Goal: Task Accomplishment & Management: Use online tool/utility

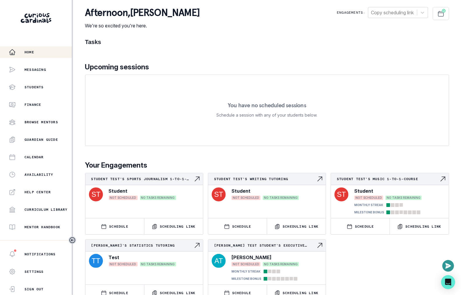
scroll to position [80, 0]
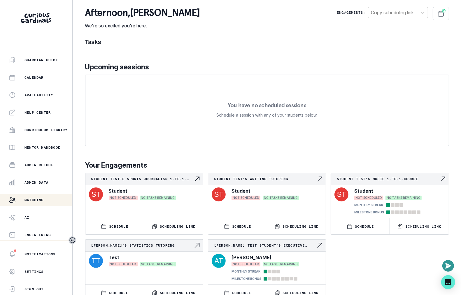
click at [41, 202] on p "Matching" at bounding box center [33, 200] width 19 height 5
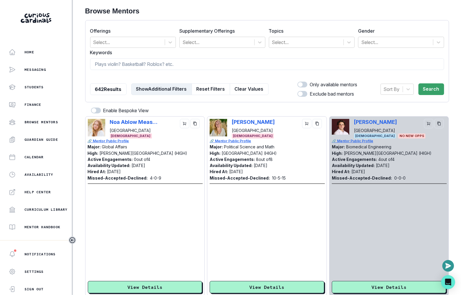
click at [159, 88] on button "Show Additional Filters" at bounding box center [161, 89] width 61 height 12
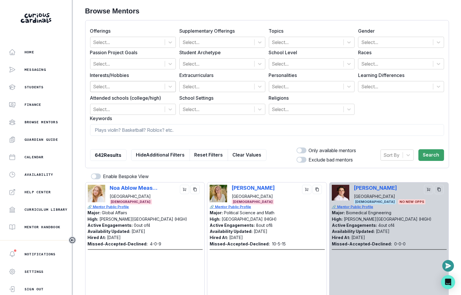
click at [120, 84] on div at bounding box center [127, 86] width 69 height 8
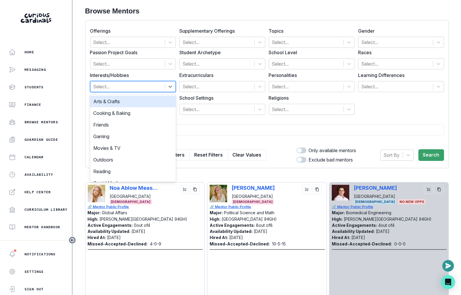
click at [137, 70] on div "Passion Project Goals Select... Student Archetype Select... School Level Select…" at bounding box center [267, 82] width 354 height 66
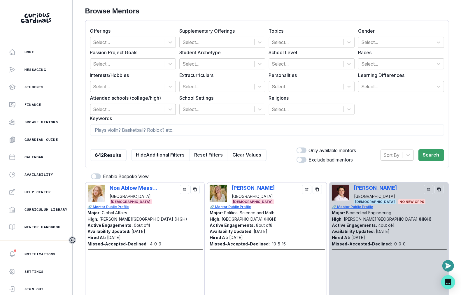
click at [128, 105] on div at bounding box center [127, 109] width 69 height 8
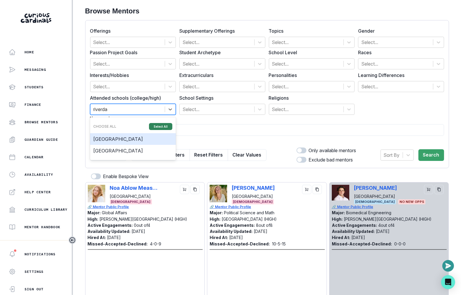
click at [161, 124] on button "Select All" at bounding box center [160, 126] width 23 height 7
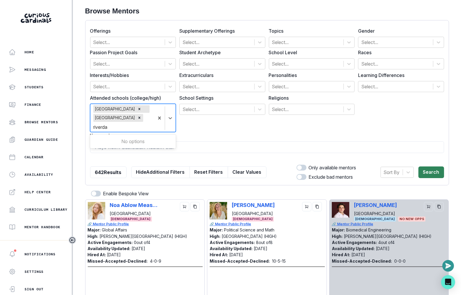
type input "riverda"
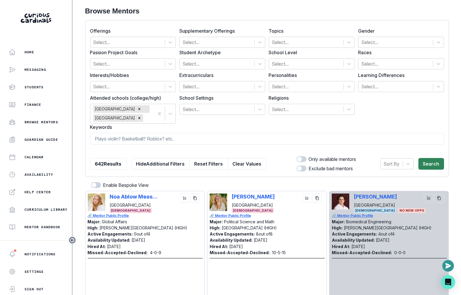
click at [426, 164] on div "Sort By Search" at bounding box center [412, 164] width 64 height 16
click at [426, 166] on button "Search" at bounding box center [431, 164] width 26 height 12
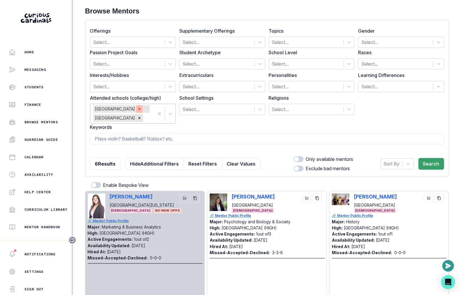
click at [141, 108] on icon "Remove Riverdale Country School" at bounding box center [139, 109] width 4 height 4
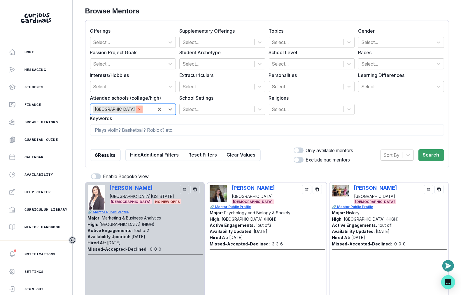
click at [140, 111] on icon "Remove Riverdale High School" at bounding box center [139, 109] width 4 height 4
click at [207, 128] on input at bounding box center [267, 130] width 354 height 12
type input "[PERSON_NAME]"
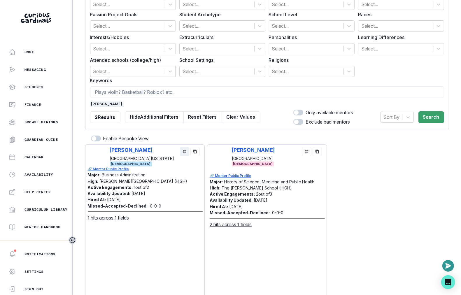
scroll to position [39, 0]
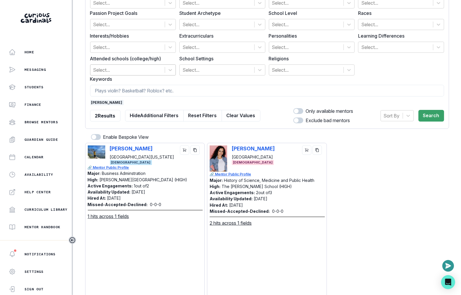
click at [230, 147] on div "[PERSON_NAME] [GEOGRAPHIC_DATA] [DEMOGRAPHIC_DATA]" at bounding box center [266, 158] width 114 height 26
copy p "[PERSON_NAME]"
click at [94, 100] on span "[PERSON_NAME]" at bounding box center [107, 102] width 34 height 5
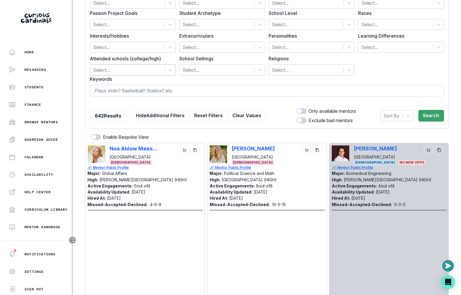
click at [105, 93] on input at bounding box center [267, 91] width 354 height 12
type input "trinity"
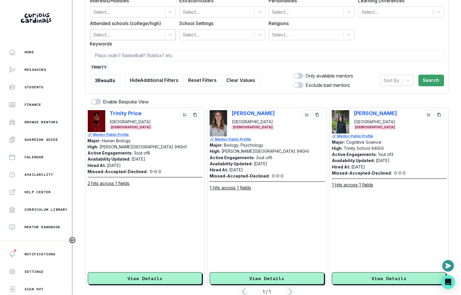
scroll to position [87, 0]
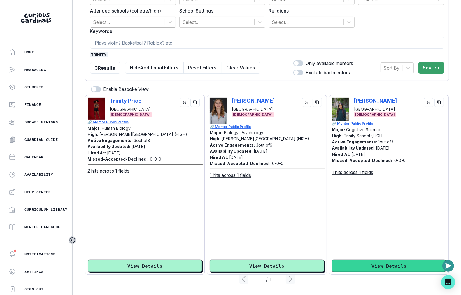
click at [353, 266] on button "View Details" at bounding box center [389, 266] width 114 height 12
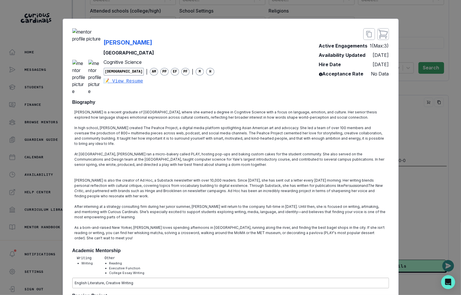
click at [175, 33] on div "Arden Yum Yale University Cognitive Science [DEMOGRAPHIC_DATA] | AM PP EF PF | …" at bounding box center [143, 61] width 142 height 66
copy p "[PERSON_NAME]"
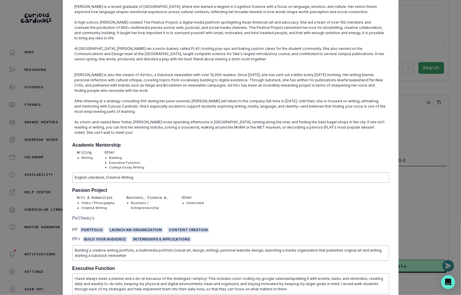
scroll to position [125, 0]
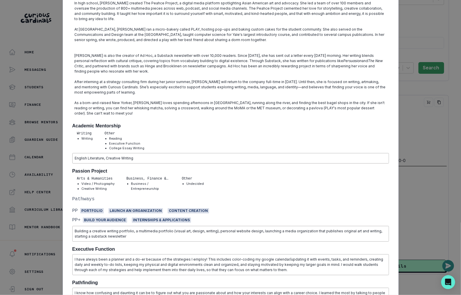
click at [391, 91] on div "Arden Yum Yale University Cognitive Science [DEMOGRAPHIC_DATA] | AM PP EF PF | …" at bounding box center [231, 226] width 336 height 665
click at [412, 91] on div "Arden Yum Yale University Cognitive Science [DEMOGRAPHIC_DATA] | AM PP EF PF | …" at bounding box center [230, 147] width 461 height 295
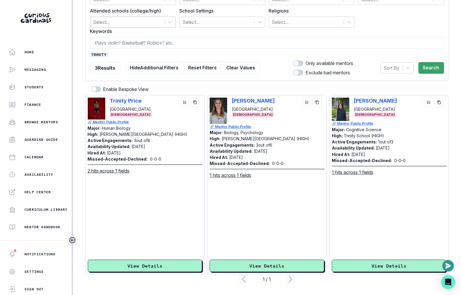
scroll to position [0, 0]
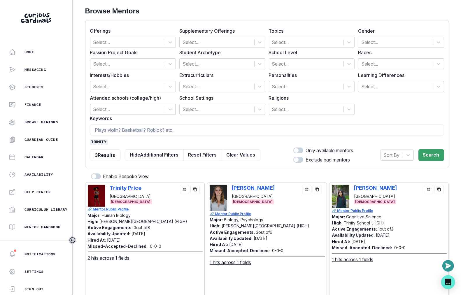
click at [102, 140] on span "trinity" at bounding box center [99, 141] width 18 height 5
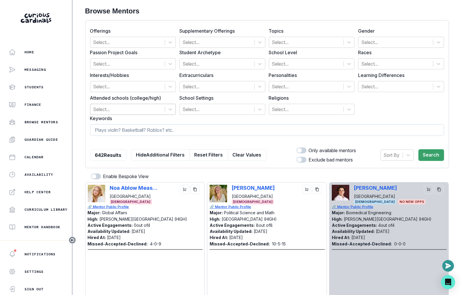
click at [134, 129] on input at bounding box center [267, 130] width 354 height 12
type input "[PERSON_NAME]"
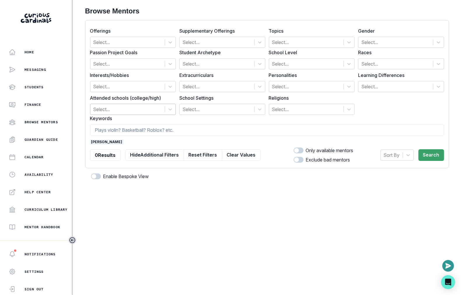
click at [107, 140] on span "[PERSON_NAME]" at bounding box center [107, 141] width 34 height 5
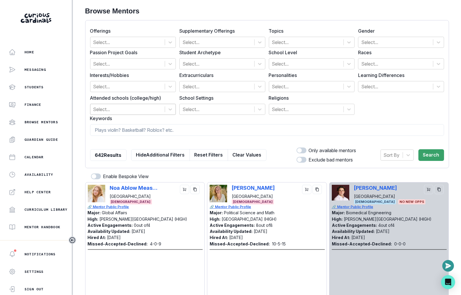
click at [125, 111] on div at bounding box center [127, 109] width 69 height 8
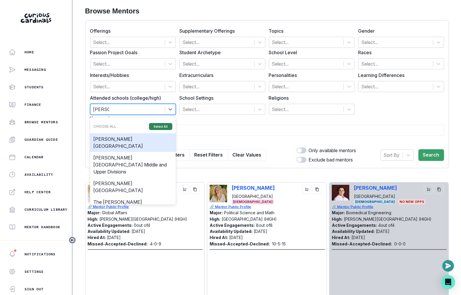
click at [156, 123] on button "Select All" at bounding box center [160, 126] width 23 height 7
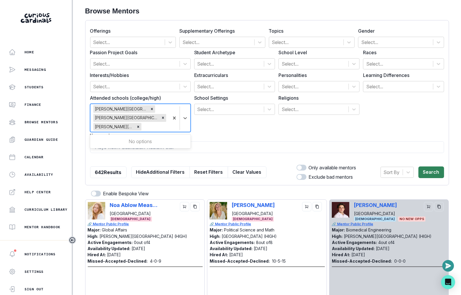
type input "[PERSON_NAME]"
click at [429, 168] on button "Search" at bounding box center [431, 172] width 26 height 12
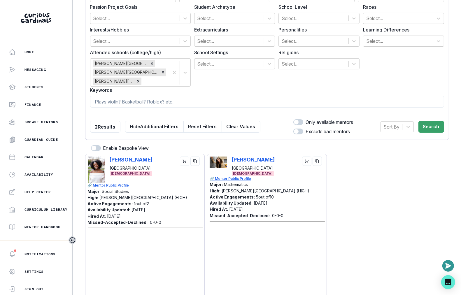
scroll to position [47, 0]
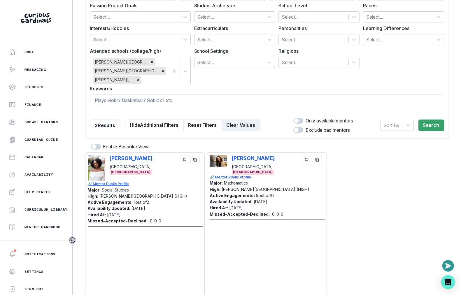
click at [239, 122] on button "Clear Values" at bounding box center [240, 125] width 39 height 12
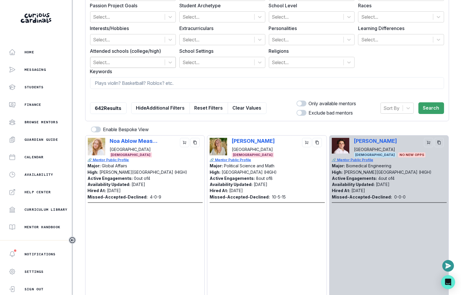
click at [147, 63] on div at bounding box center [127, 62] width 69 height 8
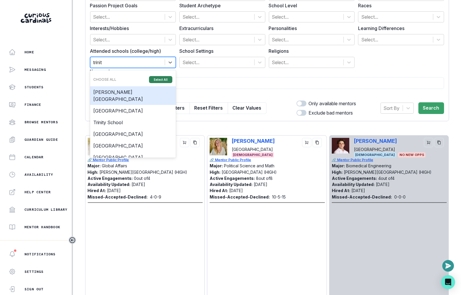
click at [161, 76] on button "Select All" at bounding box center [160, 79] width 23 height 7
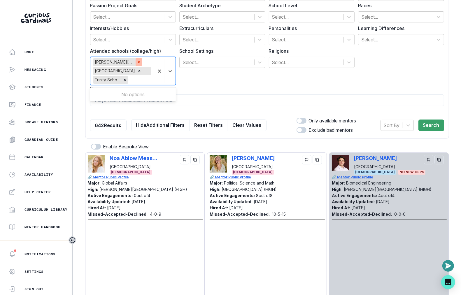
click at [139, 61] on icon "Remove Palmer Trinity School" at bounding box center [139, 62] width 2 height 2
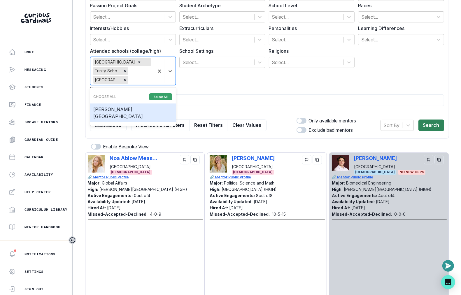
type input "trinit"
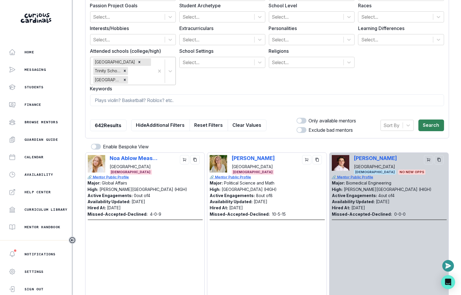
click at [424, 123] on button "Search" at bounding box center [431, 125] width 26 height 12
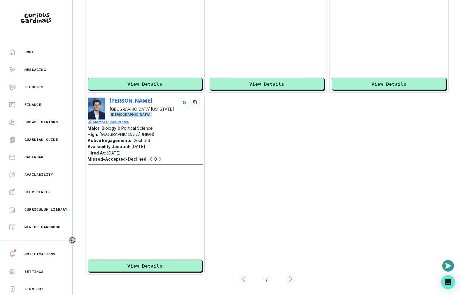
scroll to position [80, 0]
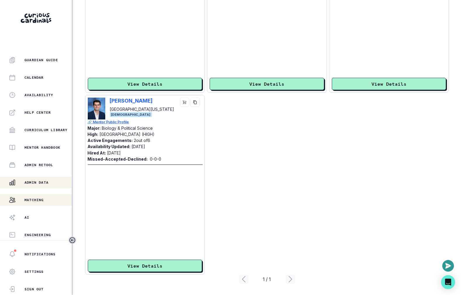
click at [44, 179] on div "Admin Data" at bounding box center [40, 182] width 63 height 7
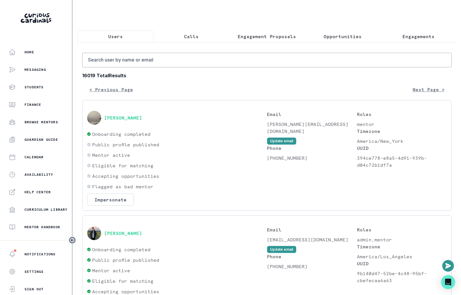
scroll to position [80, 0]
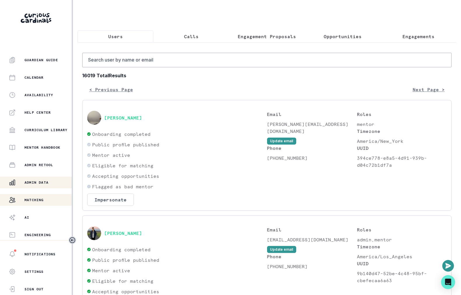
click at [44, 198] on p "Matching" at bounding box center [33, 200] width 19 height 5
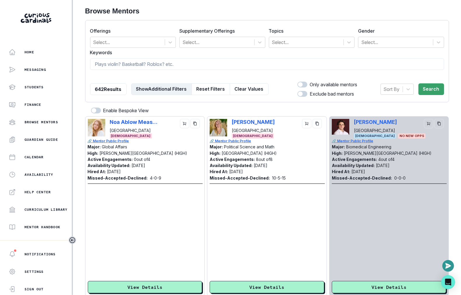
click at [147, 90] on button "Show Additional Filters" at bounding box center [161, 89] width 61 height 12
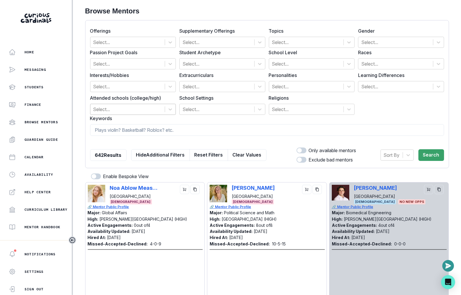
click at [138, 108] on div at bounding box center [127, 109] width 69 height 8
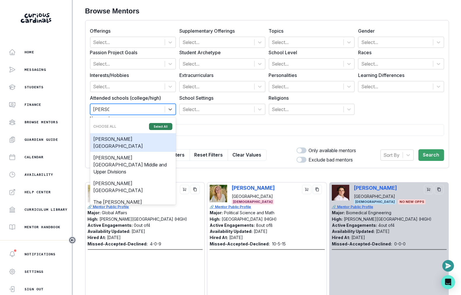
click at [154, 125] on button "Select All" at bounding box center [160, 126] width 23 height 7
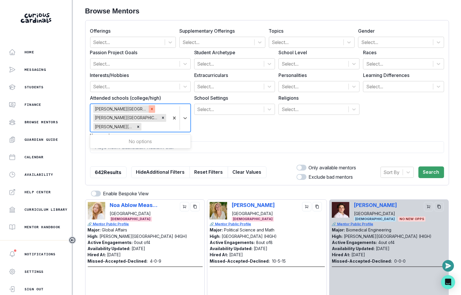
click at [151, 105] on div "Remove Horace Greeley High School" at bounding box center [152, 109] width 6 height 8
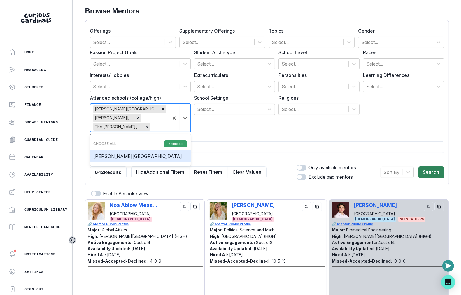
type input "[PERSON_NAME]"
click at [423, 173] on button "Search" at bounding box center [431, 172] width 26 height 12
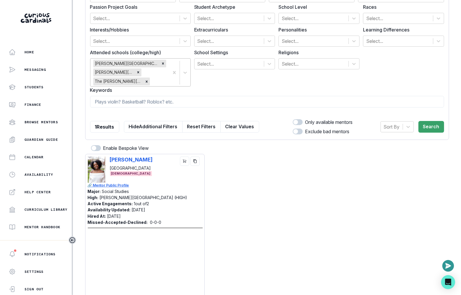
scroll to position [104, 0]
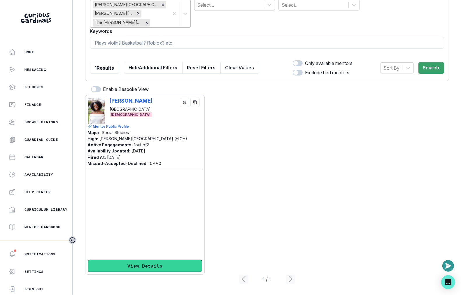
click at [161, 266] on button "View Details" at bounding box center [145, 266] width 114 height 12
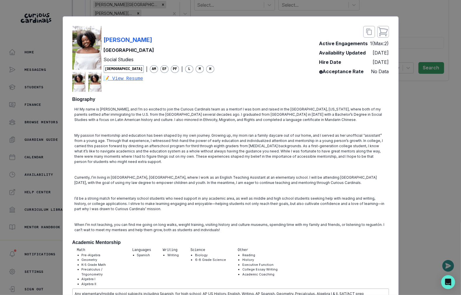
scroll to position [0, 0]
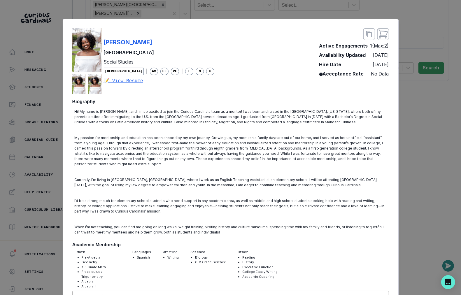
click at [444, 105] on div "[PERSON_NAME] Harvard University Social Studies [DEMOGRAPHIC_DATA] | AM EF PF |…" at bounding box center [230, 147] width 461 height 295
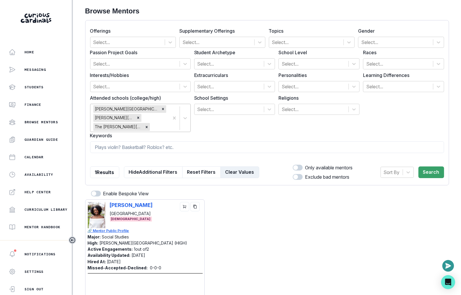
click at [238, 172] on button "Clear Values" at bounding box center [239, 172] width 39 height 12
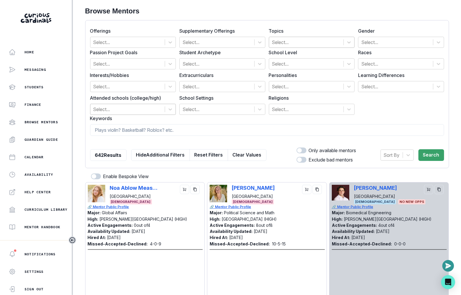
click at [320, 43] on div at bounding box center [306, 42] width 69 height 8
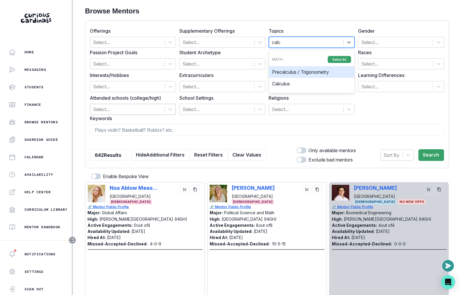
type input "calcu"
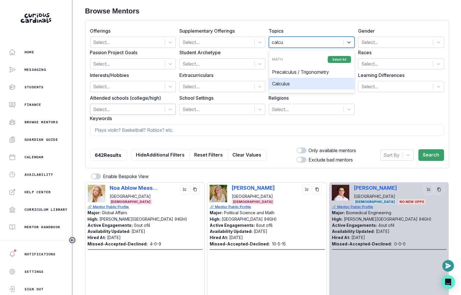
click at [327, 82] on div "Calculus" at bounding box center [312, 84] width 86 height 12
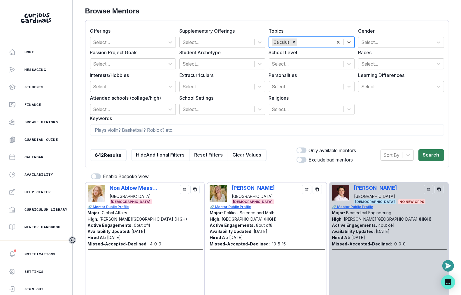
click at [425, 154] on button "Search" at bounding box center [431, 155] width 26 height 12
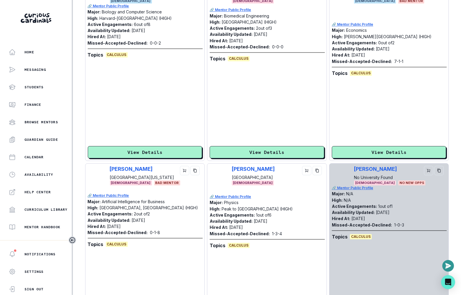
scroll to position [1545, 0]
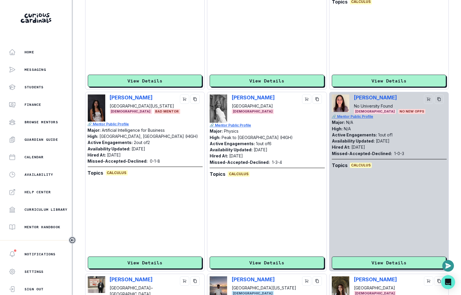
click at [230, 96] on div "[PERSON_NAME] [GEOGRAPHIC_DATA] [DEMOGRAPHIC_DATA]" at bounding box center [266, 108] width 114 height 28
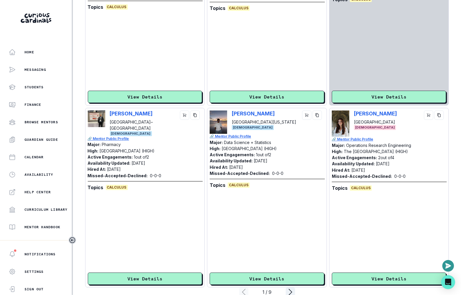
scroll to position [1723, 0]
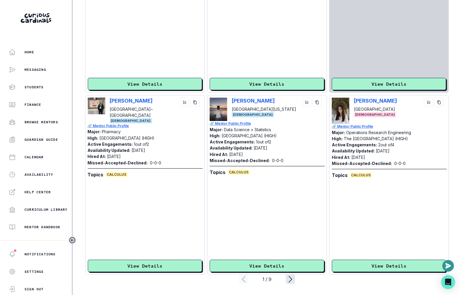
click at [290, 278] on icon "page right" at bounding box center [290, 278] width 9 height 9
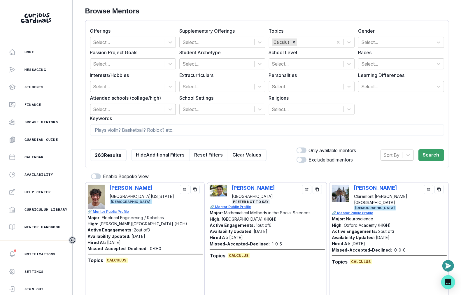
scroll to position [80, 0]
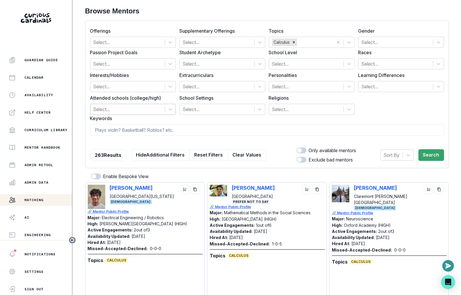
click at [40, 175] on div "Home Messaging Students Finance Browse Mentors Guardian Guide Calendar Availabi…" at bounding box center [36, 143] width 72 height 194
click at [41, 182] on p "Admin Data" at bounding box center [36, 182] width 24 height 5
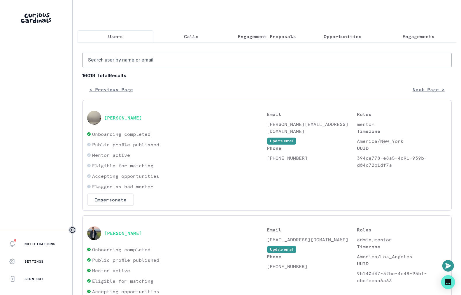
click at [417, 36] on p "Engagements" at bounding box center [418, 36] width 32 height 7
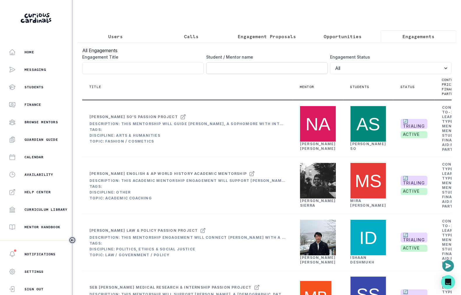
click at [297, 64] on input "Engagement Title" at bounding box center [266, 68] width 121 height 12
click button "submit" at bounding box center [0, 0] width 0 height 0
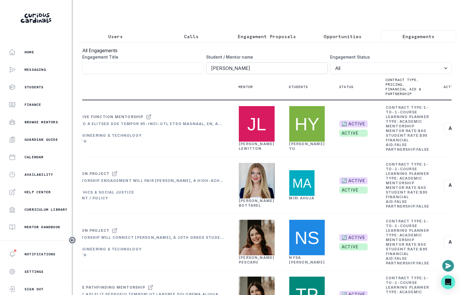
type input "[PERSON_NAME]"
click button "submit" at bounding box center [0, 0] width 0 height 0
